Goal: Information Seeking & Learning: Compare options

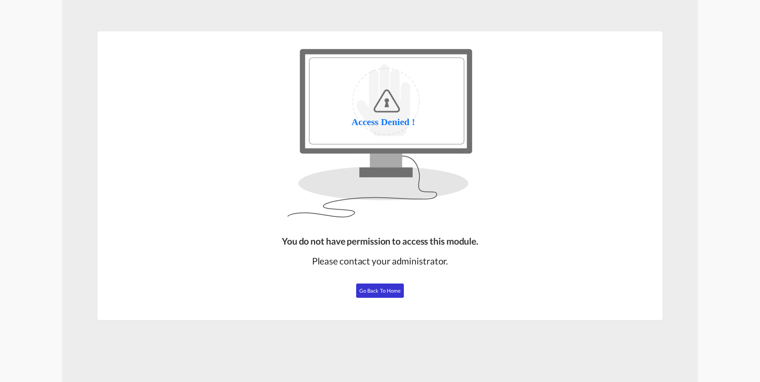
click at [386, 284] on button "Go Back to Home" at bounding box center [380, 291] width 48 height 14
click at [379, 290] on span "Go Back to Home" at bounding box center [380, 291] width 42 height 6
